Goal: Find specific page/section: Find specific page/section

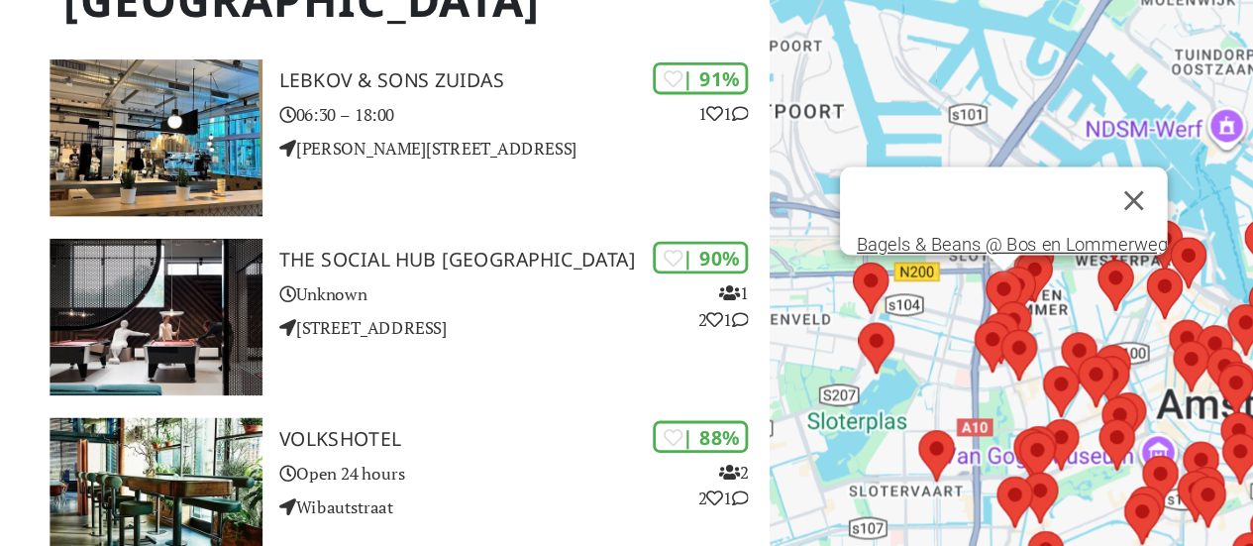
scroll to position [545, 0]
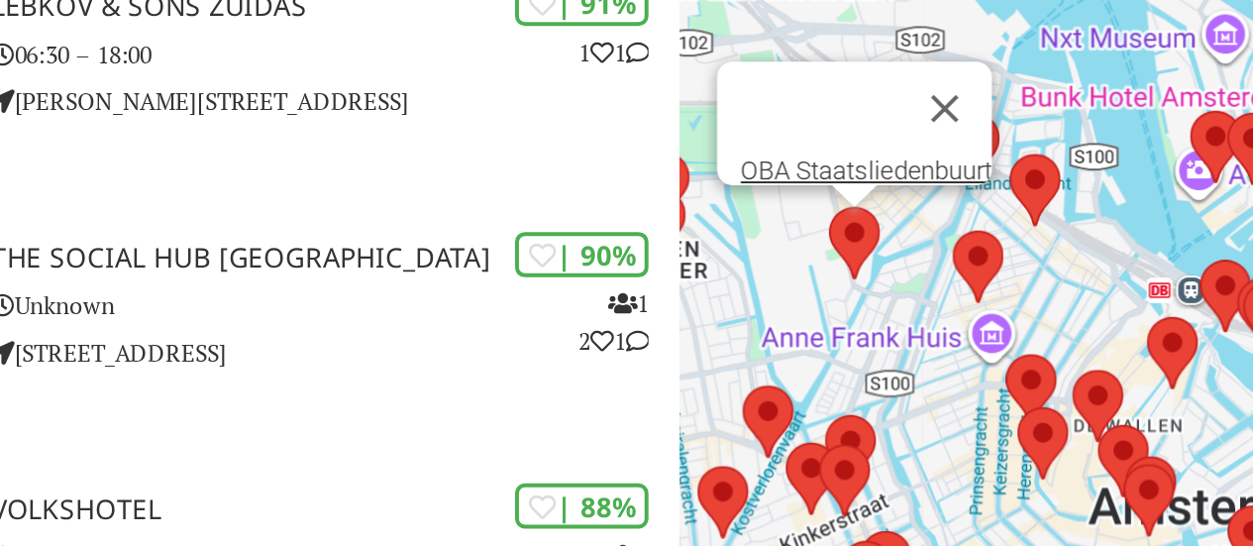
drag, startPoint x: 1121, startPoint y: 310, endPoint x: 921, endPoint y: 259, distance: 206.3
click at [921, 259] on img at bounding box center [923, 252] width 42 height 52
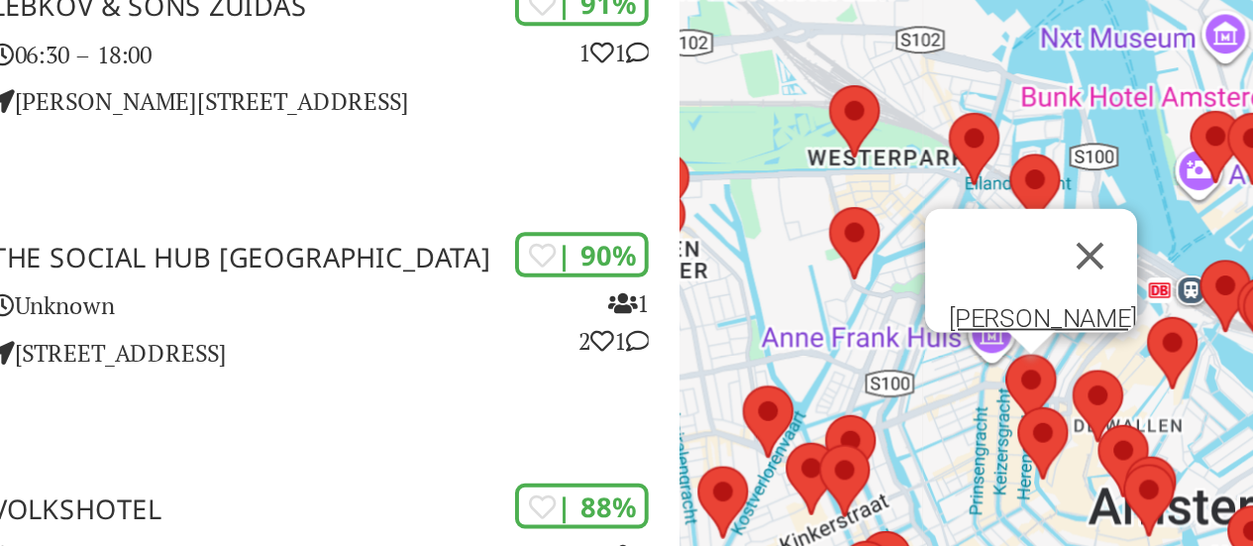
click at [1016, 322] on img at bounding box center [1012, 326] width 42 height 52
click at [1003, 282] on link "[PERSON_NAME]" at bounding box center [1018, 289] width 95 height 15
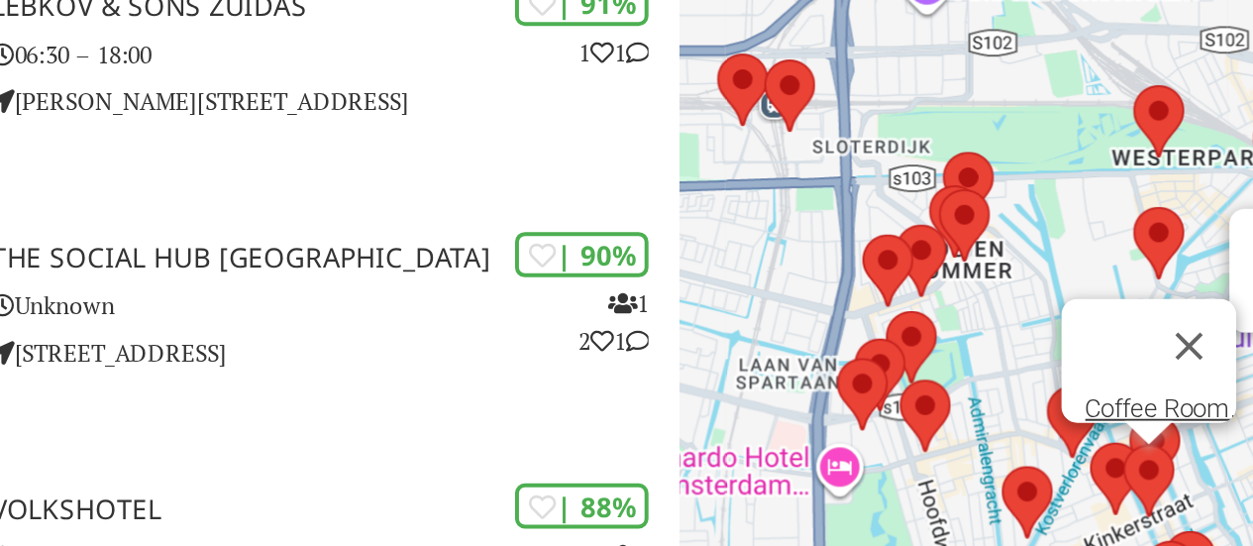
click at [1082, 355] on img at bounding box center [1072, 372] width 42 height 52
click at [1076, 368] on img at bounding box center [1072, 372] width 42 height 52
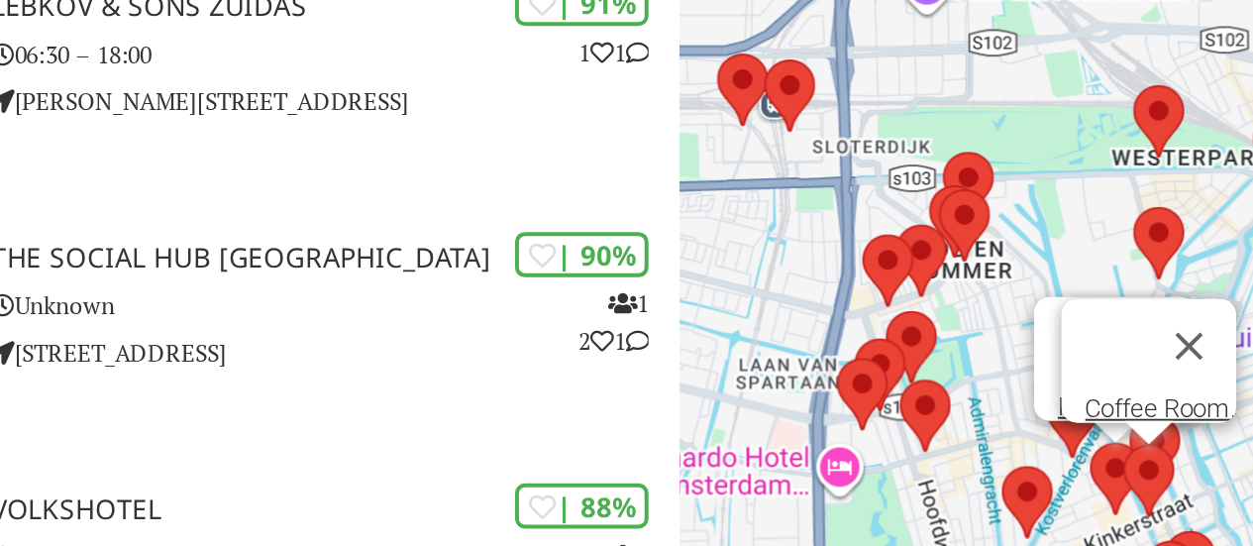
click at [1050, 364] on img at bounding box center [1055, 371] width 42 height 52
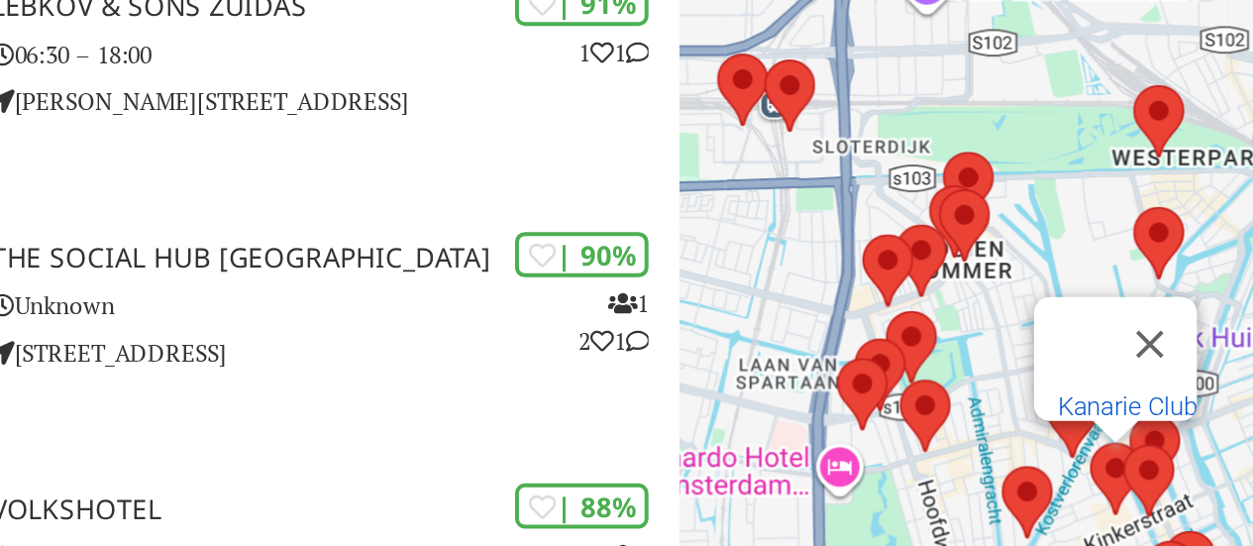
click at [1039, 327] on link "Kanarie Club" at bounding box center [1061, 334] width 70 height 15
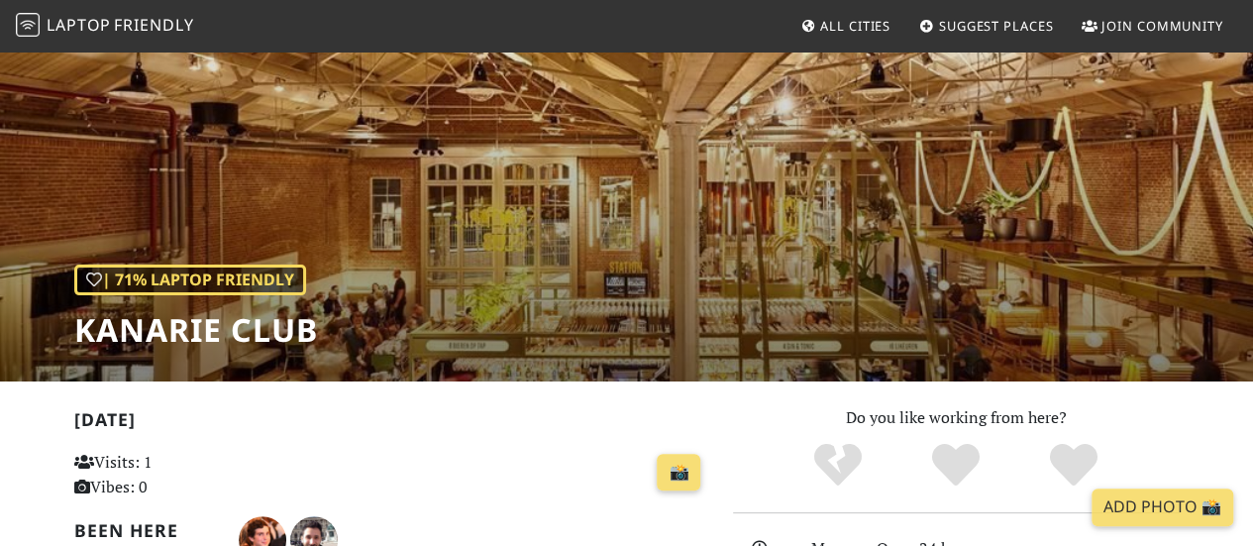
scroll to position [79, 0]
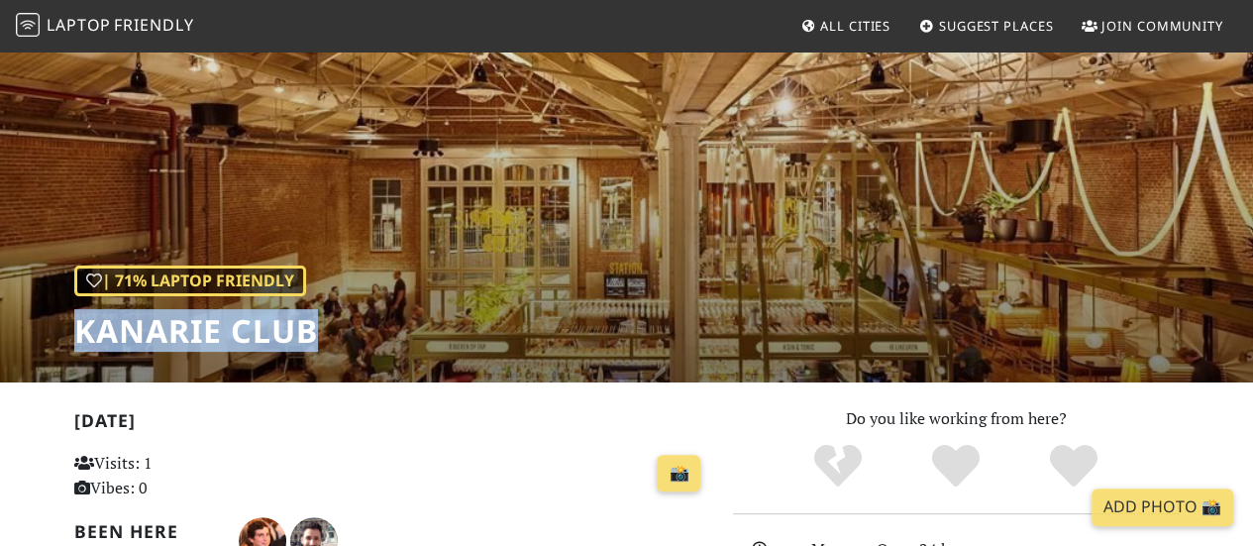
drag, startPoint x: 73, startPoint y: 330, endPoint x: 312, endPoint y: 345, distance: 239.2
click at [312, 345] on h1 "Kanarie Club" at bounding box center [196, 331] width 244 height 38
copy h1 "Kanarie Club"
